Goal: Transaction & Acquisition: Subscribe to service/newsletter

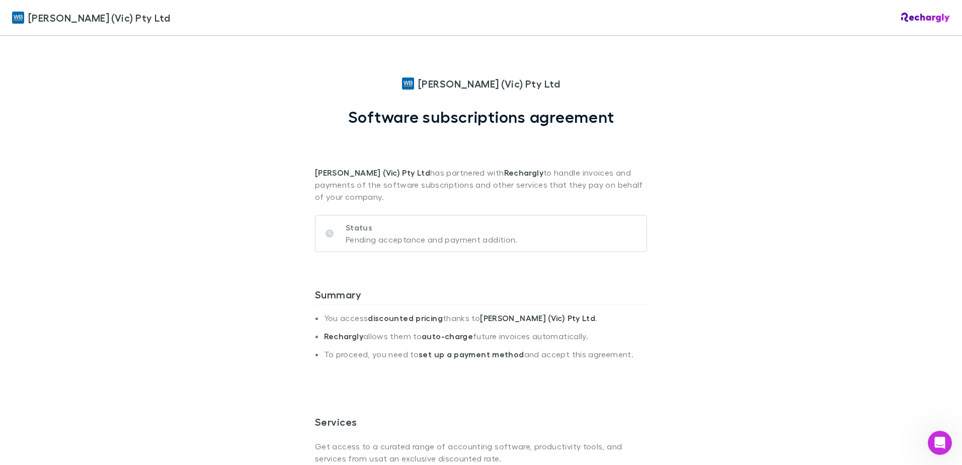
click at [183, 182] on div "[PERSON_NAME] (Vic) Pty Ltd [PERSON_NAME] (Vic) Pty Ltd Software subscriptions …" at bounding box center [481, 232] width 962 height 465
drag, startPoint x: 189, startPoint y: 198, endPoint x: 199, endPoint y: 143, distance: 56.3
click at [199, 143] on div "[PERSON_NAME] (Vic) Pty Ltd [PERSON_NAME] (Vic) Pty Ltd Software subscriptions …" at bounding box center [481, 232] width 962 height 465
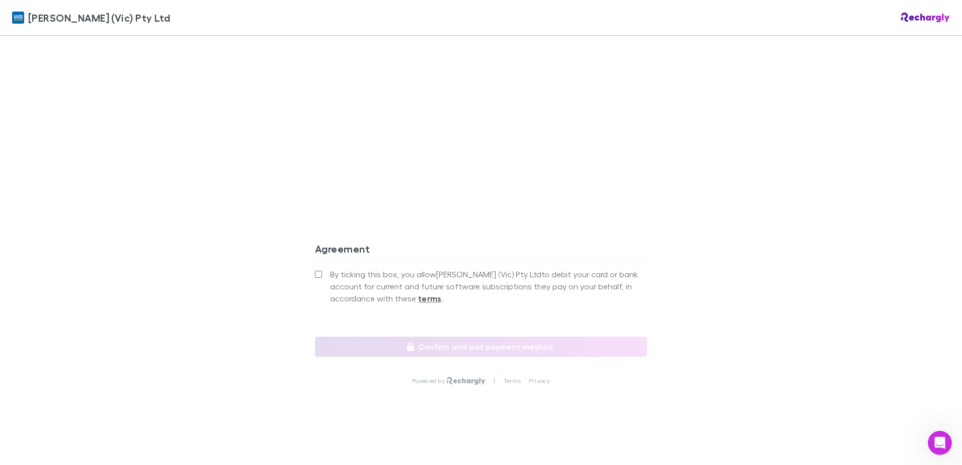
scroll to position [792, 0]
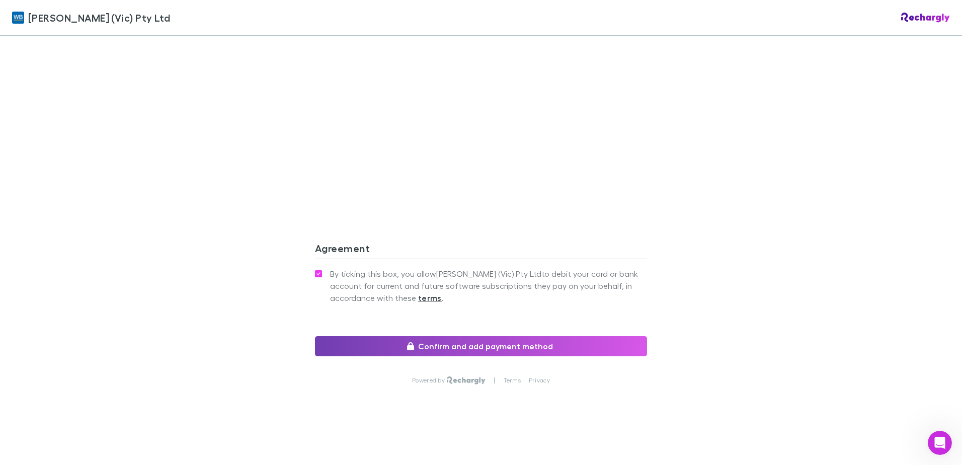
click at [460, 344] on button "Confirm and add payment method" at bounding box center [481, 346] width 332 height 20
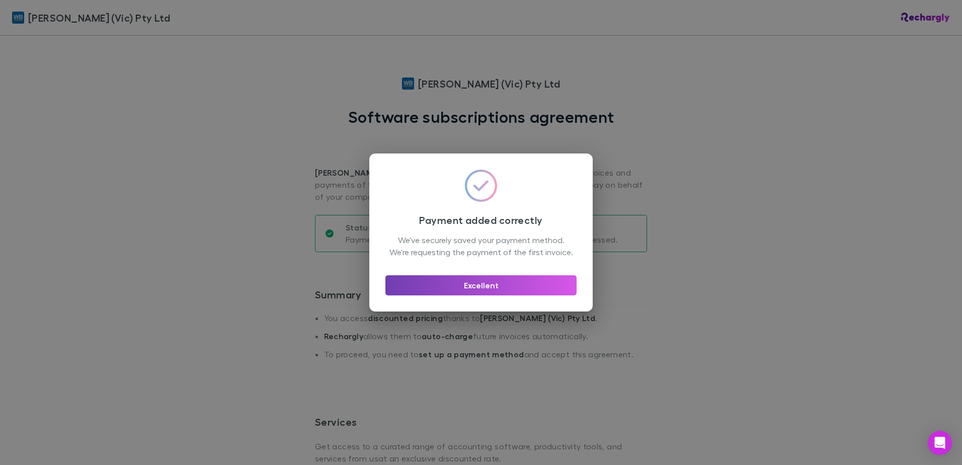
click at [487, 286] on button "Excellent" at bounding box center [481, 285] width 191 height 20
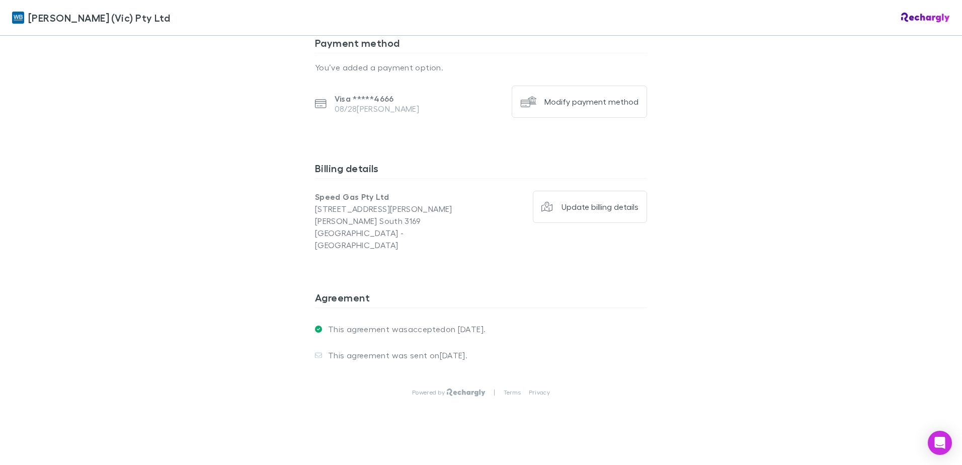
scroll to position [219, 0]
